Goal: Book appointment/travel/reservation

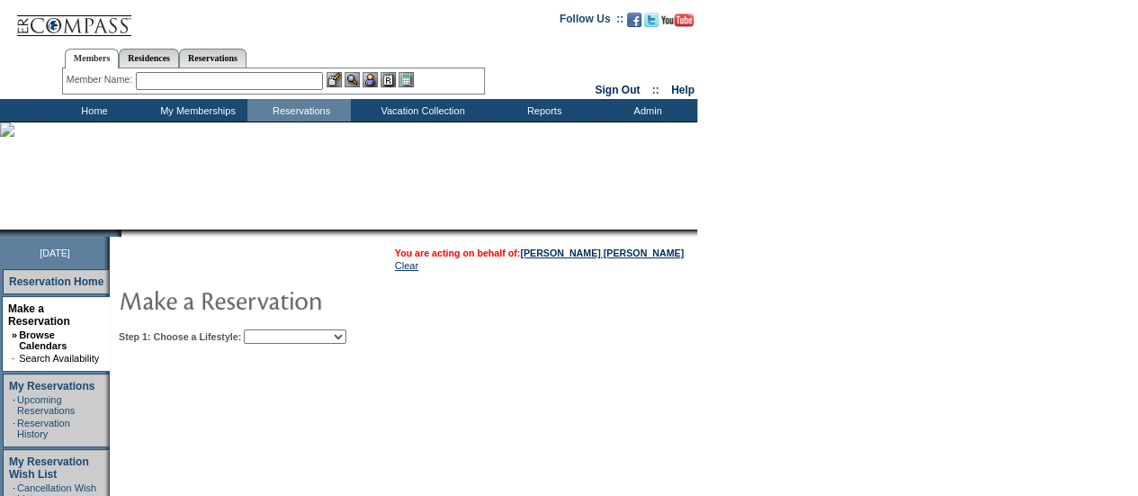
click at [346, 333] on select "Beach Leisure Metropolitan Mountain OIAL for Adventure OIAL for Couples OIAL fo…" at bounding box center [295, 336] width 103 height 14
select select "Beach"
click at [274, 329] on select "Beach Leisure Metropolitan Mountain OIAL for Adventure OIAL for Couples OIAL fo…" at bounding box center [295, 336] width 103 height 14
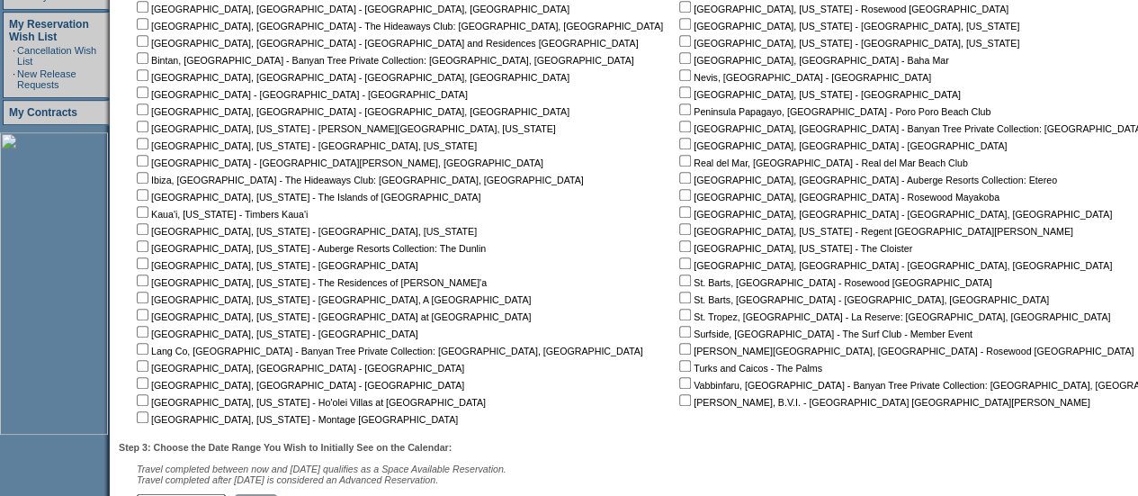
scroll to position [401, 0]
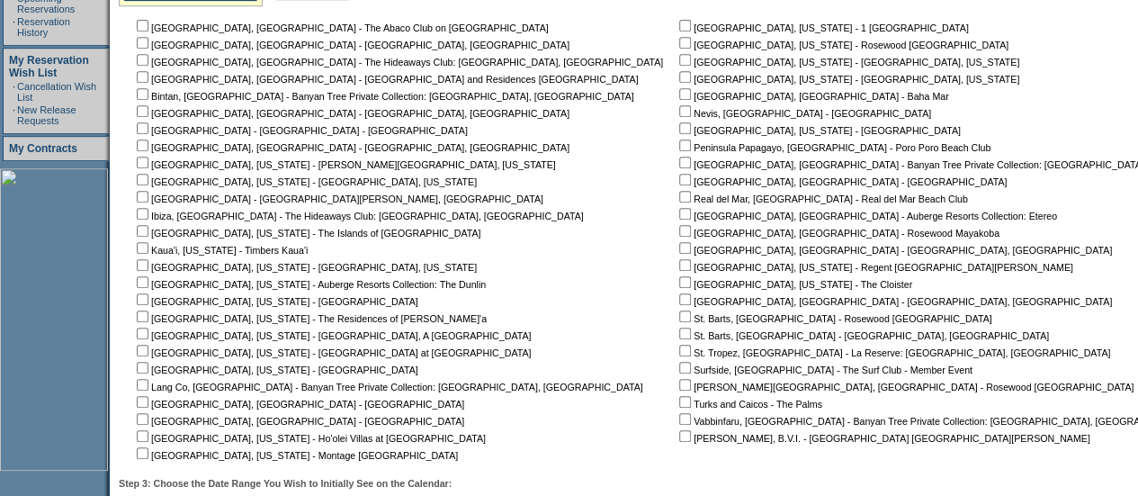
click at [679, 78] on input "checkbox" at bounding box center [685, 77] width 12 height 12
checkbox input "true"
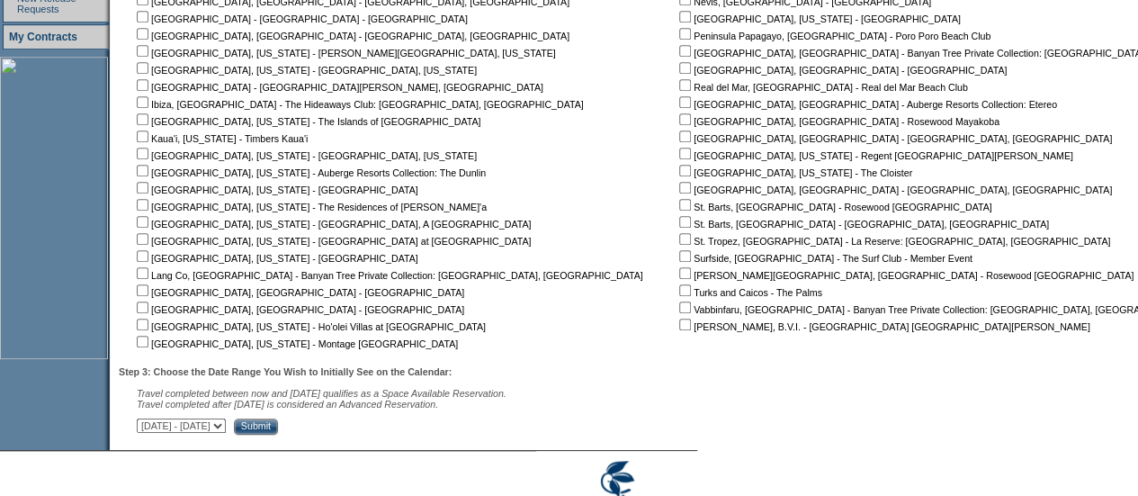
scroll to position [586, 0]
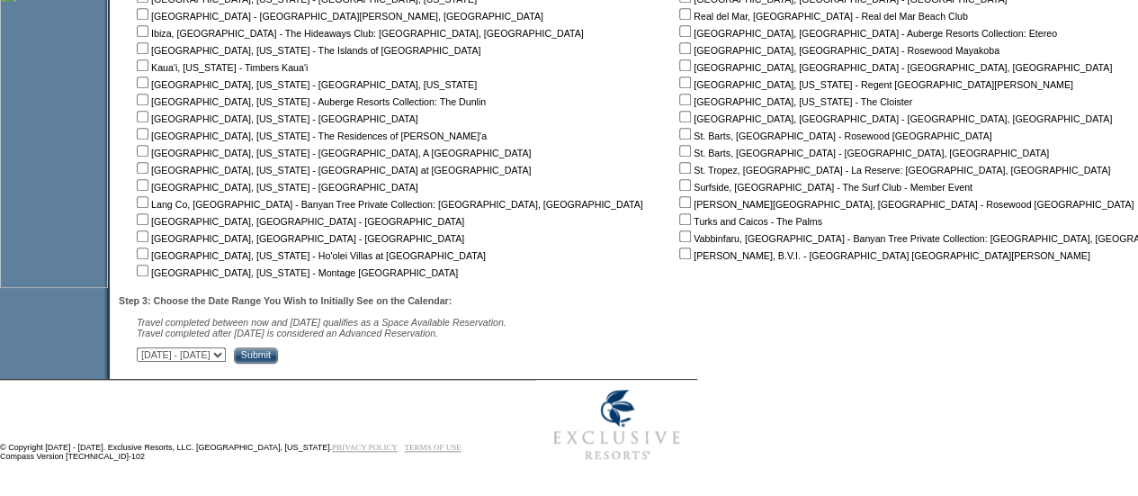
click at [226, 352] on select "[DATE] - [DATE] [DATE] - [DATE] [DATE] - [DATE] [DATE] - [DATE] [DATE] - [DATE]…" at bounding box center [181, 354] width 89 height 14
click at [146, 347] on select "[DATE] - [DATE] [DATE] - [DATE] [DATE] - [DATE] [DATE] - [DATE] [DATE] - [DATE]…" at bounding box center [181, 354] width 89 height 14
click at [226, 355] on select "[DATE] - [DATE] [DATE] - [DATE] [DATE] - [DATE] [DATE] - [DATE] [DATE] - [DATE]…" at bounding box center [181, 354] width 89 height 14
select select "[DATE]|[DATE]"
click at [146, 347] on select "[DATE] - [DATE] [DATE] - [DATE] [DATE] - [DATE] [DATE] - [DATE] [DATE] - [DATE]…" at bounding box center [181, 354] width 89 height 14
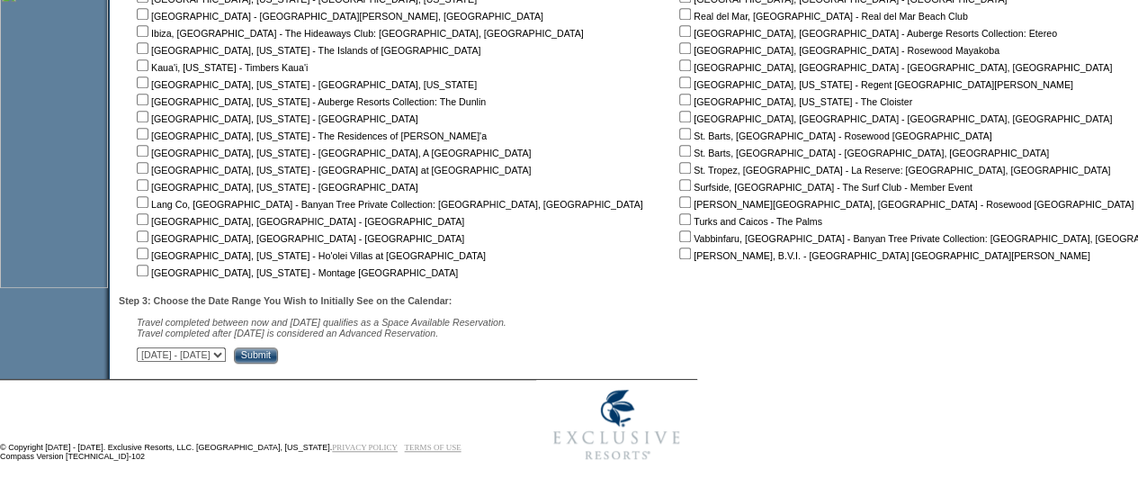
click at [278, 355] on input "Submit" at bounding box center [256, 355] width 44 height 16
